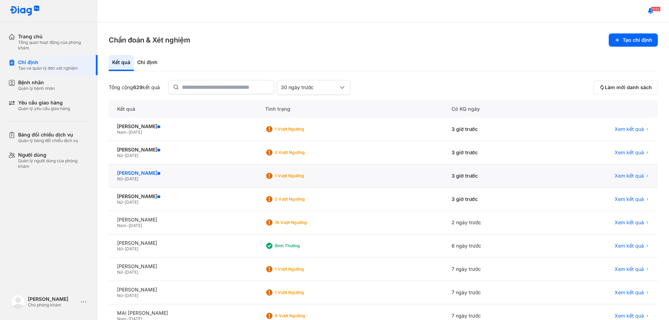
click at [163, 175] on div "[PERSON_NAME]" at bounding box center [182, 173] width 131 height 6
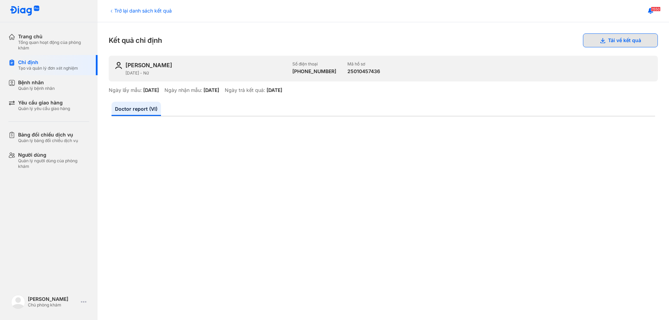
click at [601, 41] on button "Tải về kết quả" at bounding box center [620, 40] width 75 height 14
drag, startPoint x: 169, startPoint y: 78, endPoint x: 180, endPoint y: 14, distance: 65.8
click at [170, 58] on div "LÊ THỊ KIM CƯƠNG 01/01/1989 - Nữ Số điện thoại +84919277166 Mã hồ sơ 25010457436" at bounding box center [383, 69] width 549 height 26
